Goal: Information Seeking & Learning: Learn about a topic

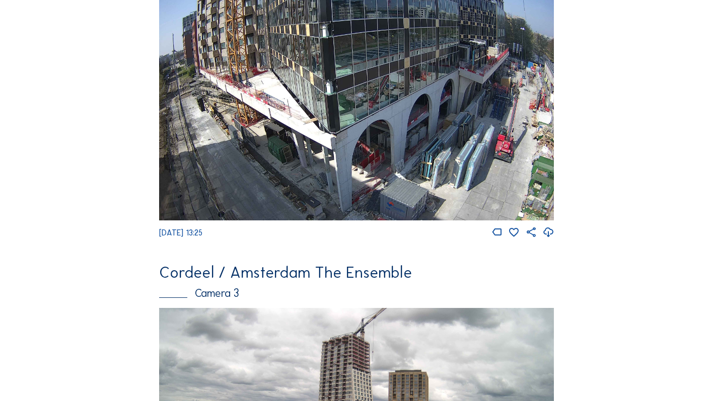
scroll to position [451, 0]
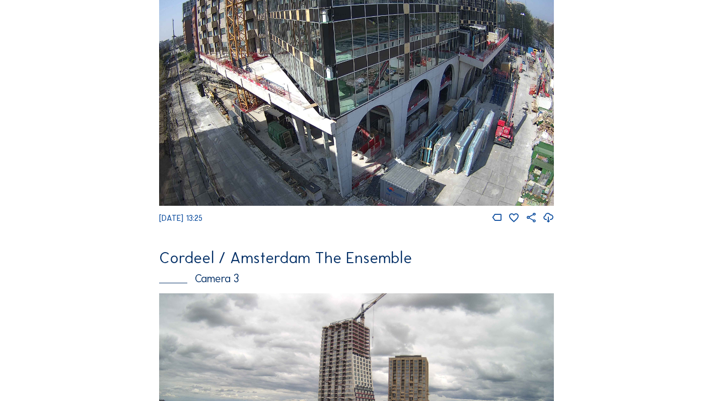
click at [223, 280] on div "Camera 3" at bounding box center [356, 279] width 394 height 11
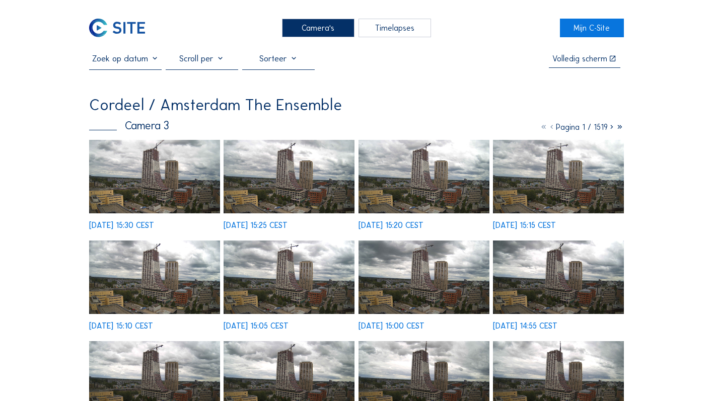
click at [169, 167] on img at bounding box center [154, 177] width 131 height 74
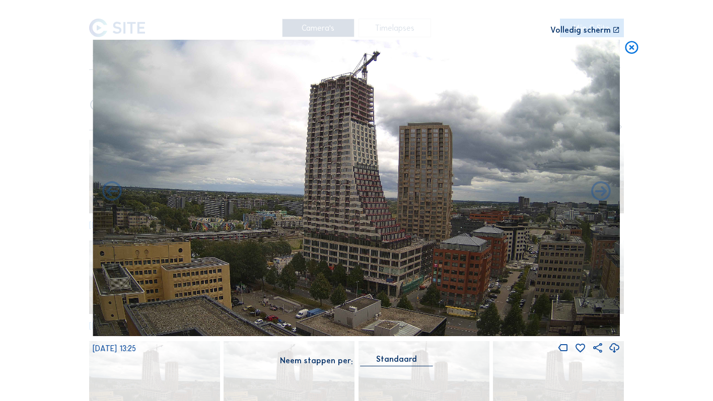
click at [45, 207] on div "Scroll om door de tijd te reizen | Druk op de 'Alt'-[PERSON_NAME] + scroll om t…" at bounding box center [356, 200] width 713 height 401
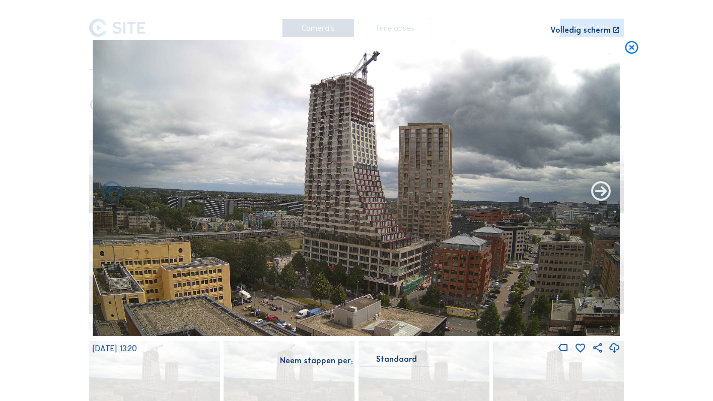
click at [602, 193] on icon at bounding box center [601, 192] width 24 height 24
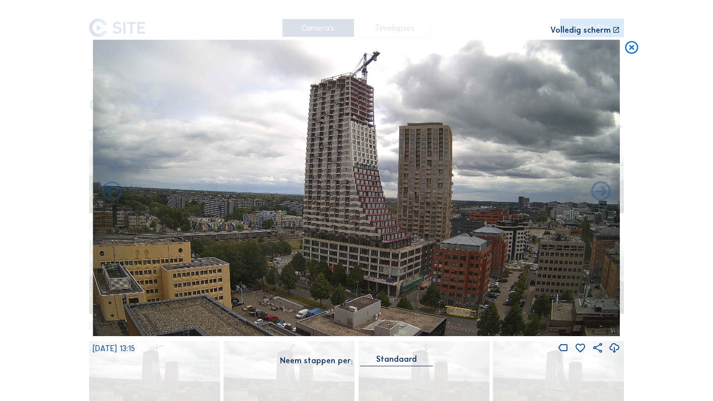
click at [602, 193] on icon at bounding box center [601, 192] width 24 height 24
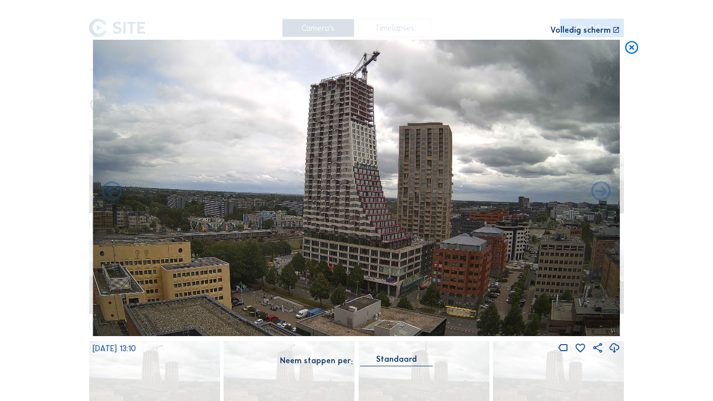
click at [602, 193] on icon at bounding box center [601, 192] width 24 height 24
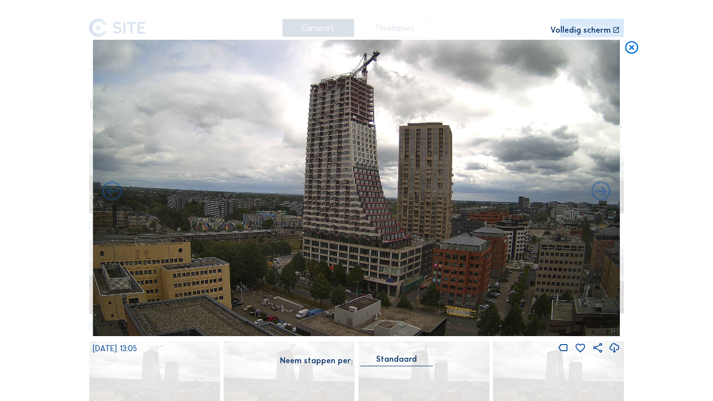
click at [632, 50] on icon at bounding box center [632, 48] width 16 height 16
